Goal: Information Seeking & Learning: Learn about a topic

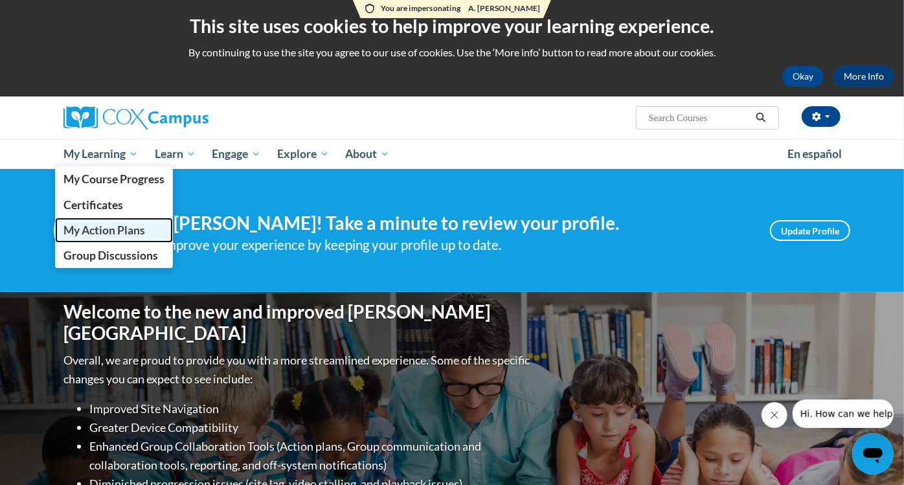
click at [118, 231] on span "My Action Plans" at bounding box center [104, 230] width 82 height 14
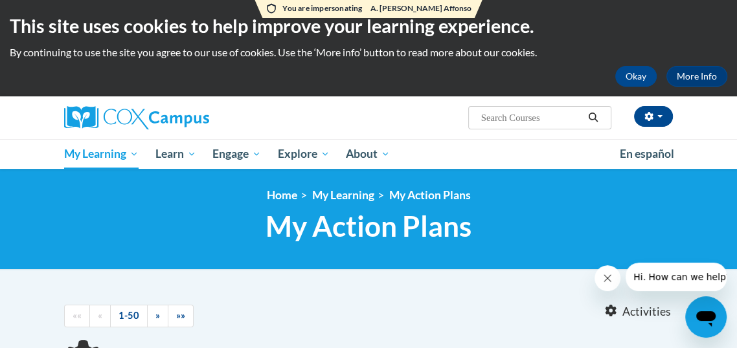
click at [234, 214] on h1 "My Action Plans My Action Plans" at bounding box center [368, 226] width 609 height 34
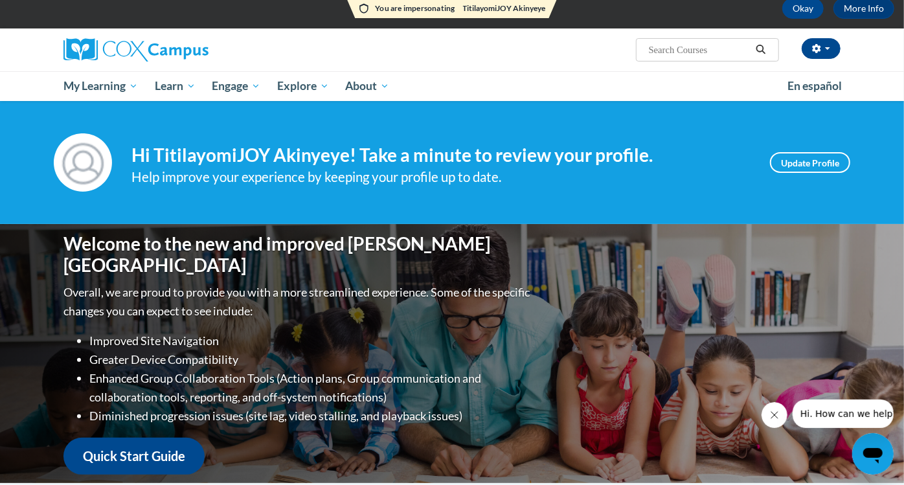
scroll to position [56, 0]
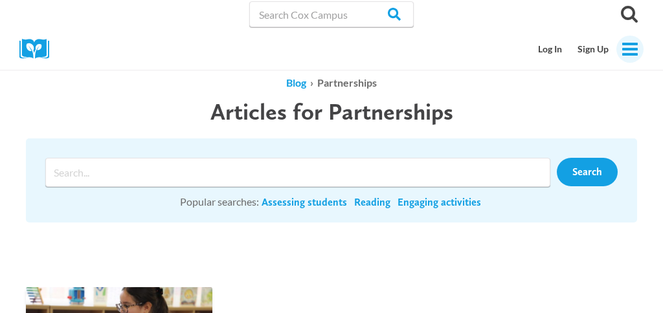
click at [626, 47] on icon "Toggle Menu" at bounding box center [630, 49] width 18 height 18
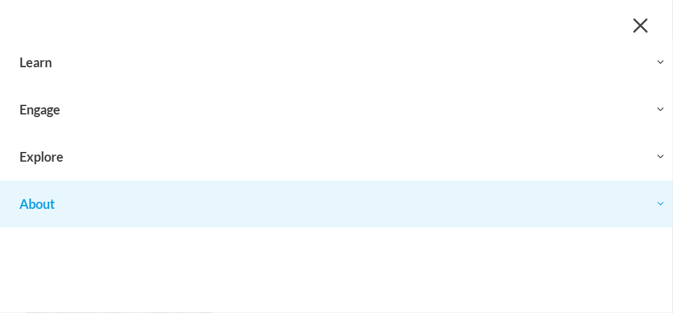
click at [374, 213] on button "Toggle child menu Expand" at bounding box center [336, 204] width 673 height 47
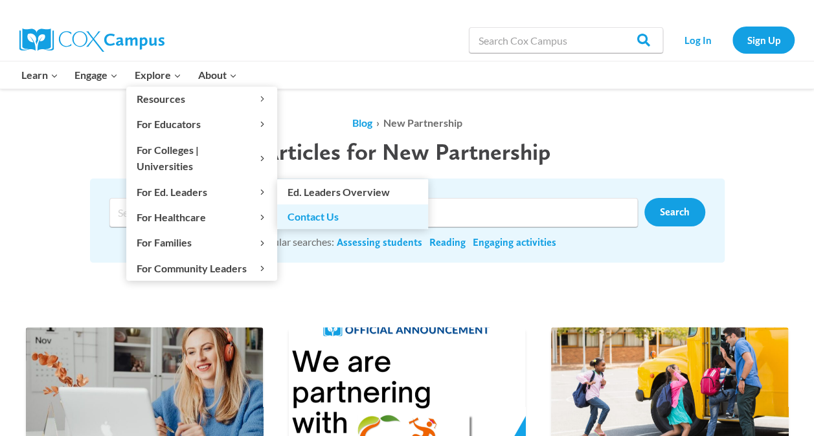
click at [325, 205] on link "Contact Us" at bounding box center [352, 217] width 151 height 25
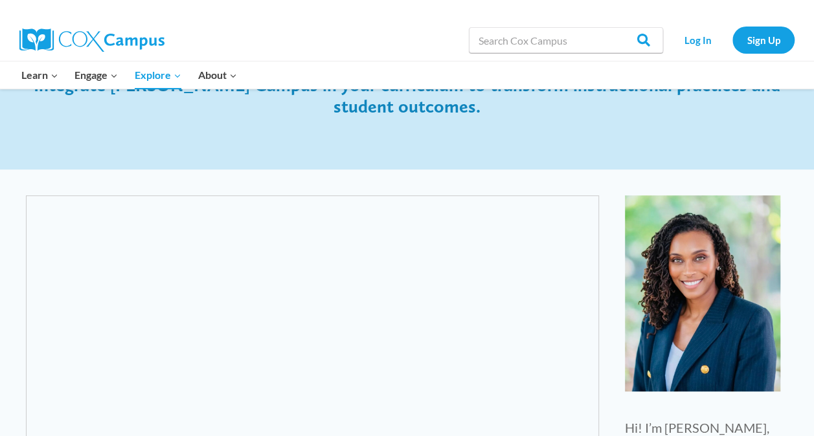
scroll to position [168, 0]
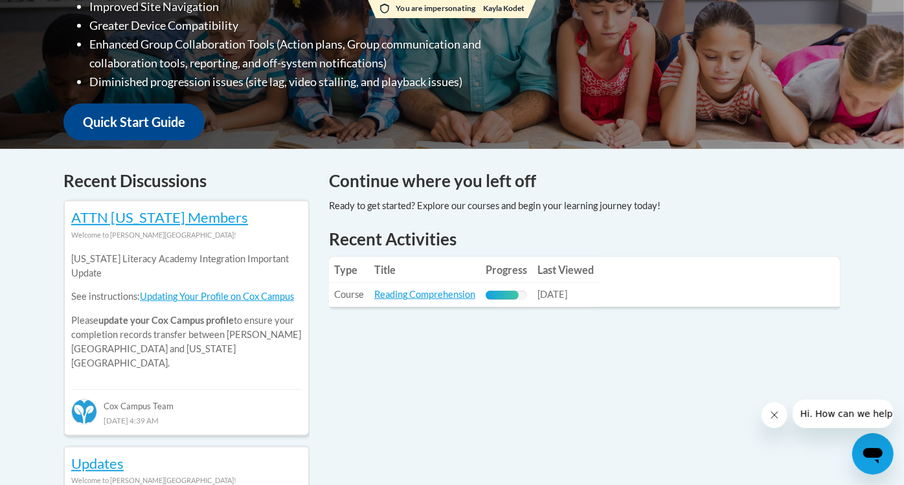
scroll to position [417, 0]
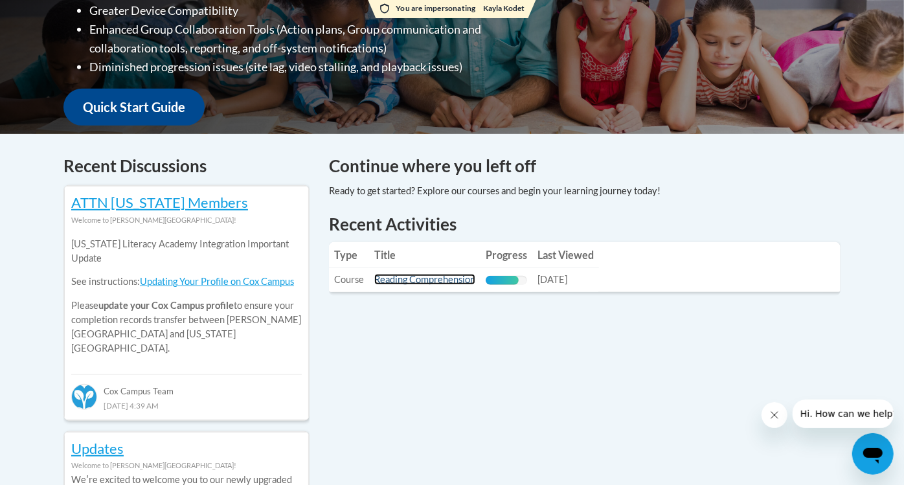
click at [434, 277] on link "Reading Comprehension" at bounding box center [424, 279] width 101 height 11
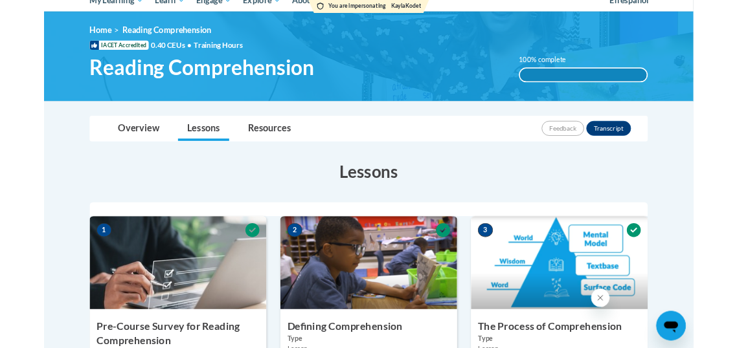
scroll to position [145, 0]
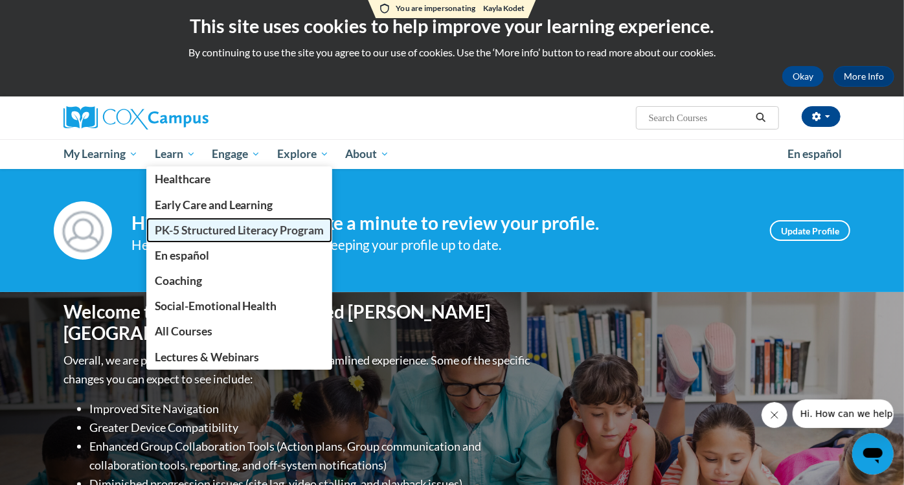
click at [209, 229] on span "PK-5 Structured Literacy Program" at bounding box center [240, 230] width 170 height 14
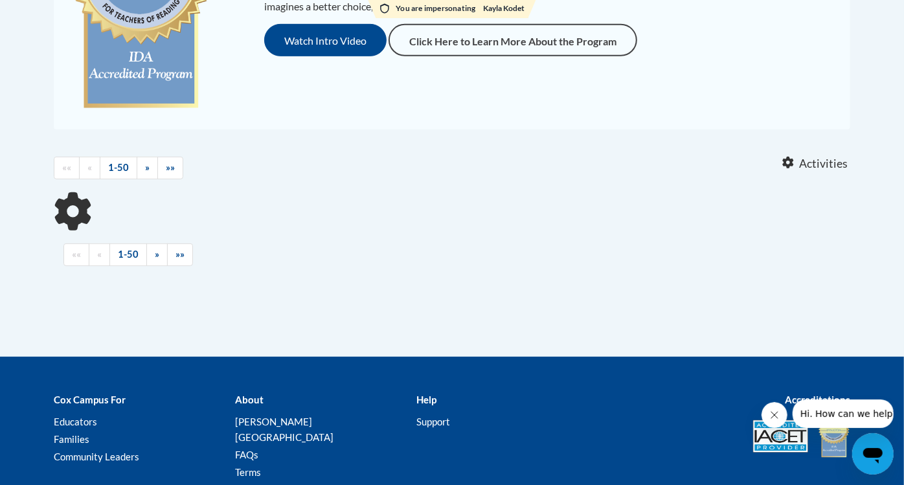
scroll to position [417, 0]
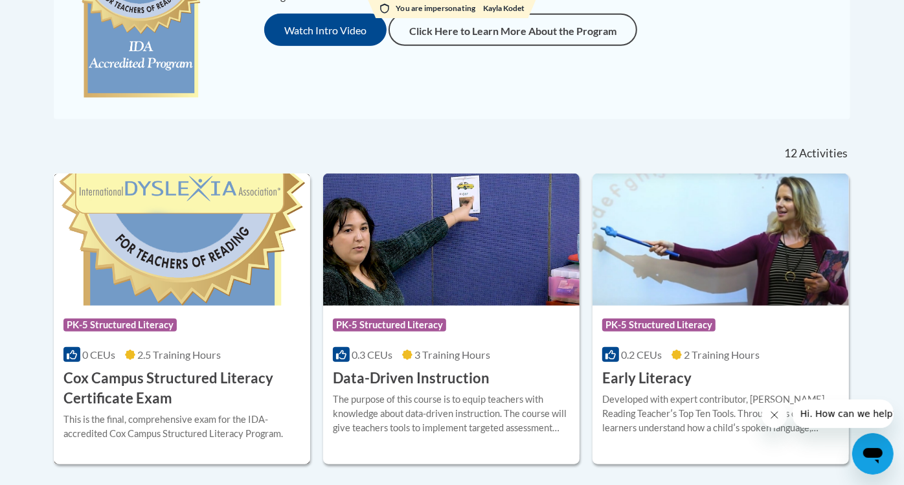
click at [113, 239] on img at bounding box center [182, 240] width 256 height 132
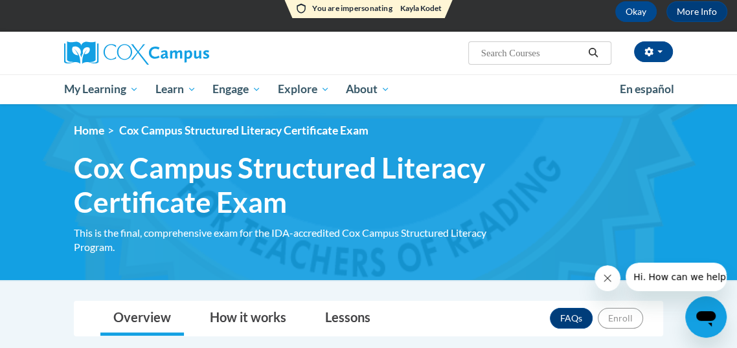
scroll to position [64, 0]
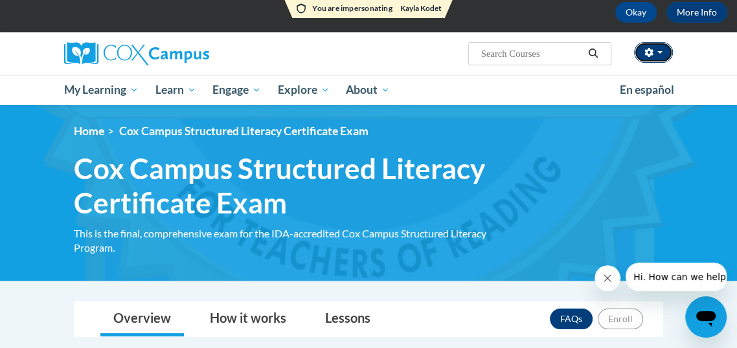
click at [662, 49] on button "button" at bounding box center [653, 52] width 39 height 21
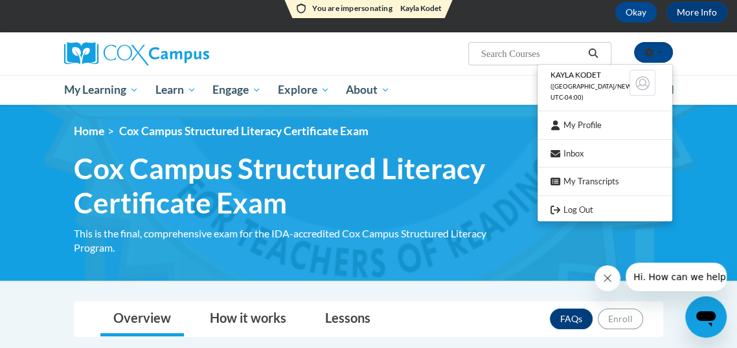
click at [716, 47] on div "Kayla Kodet (America/New_York UTC-04:00) My Profile Inbox My Transcripts Log Ou…" at bounding box center [368, 68] width 737 height 73
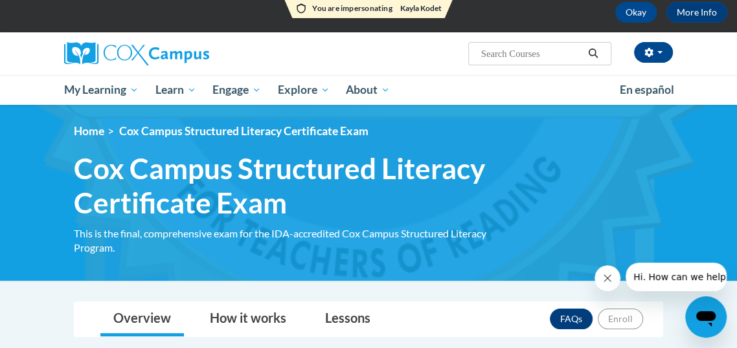
click at [716, 47] on div "Kayla Kodet (America/New_York UTC-04:00) My Profile Inbox My Transcripts Log Ou…" at bounding box center [368, 68] width 737 height 73
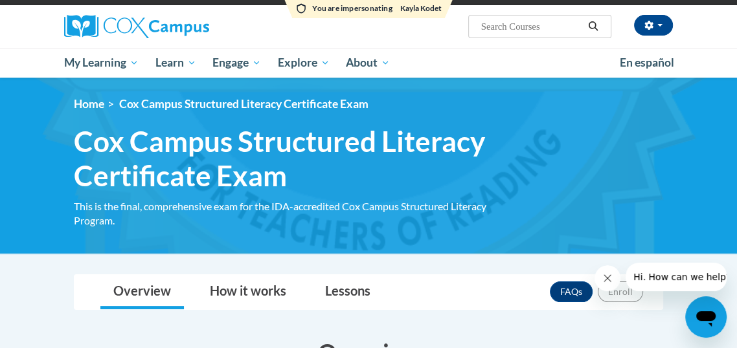
scroll to position [24, 0]
